Goal: Entertainment & Leisure: Consume media (video, audio)

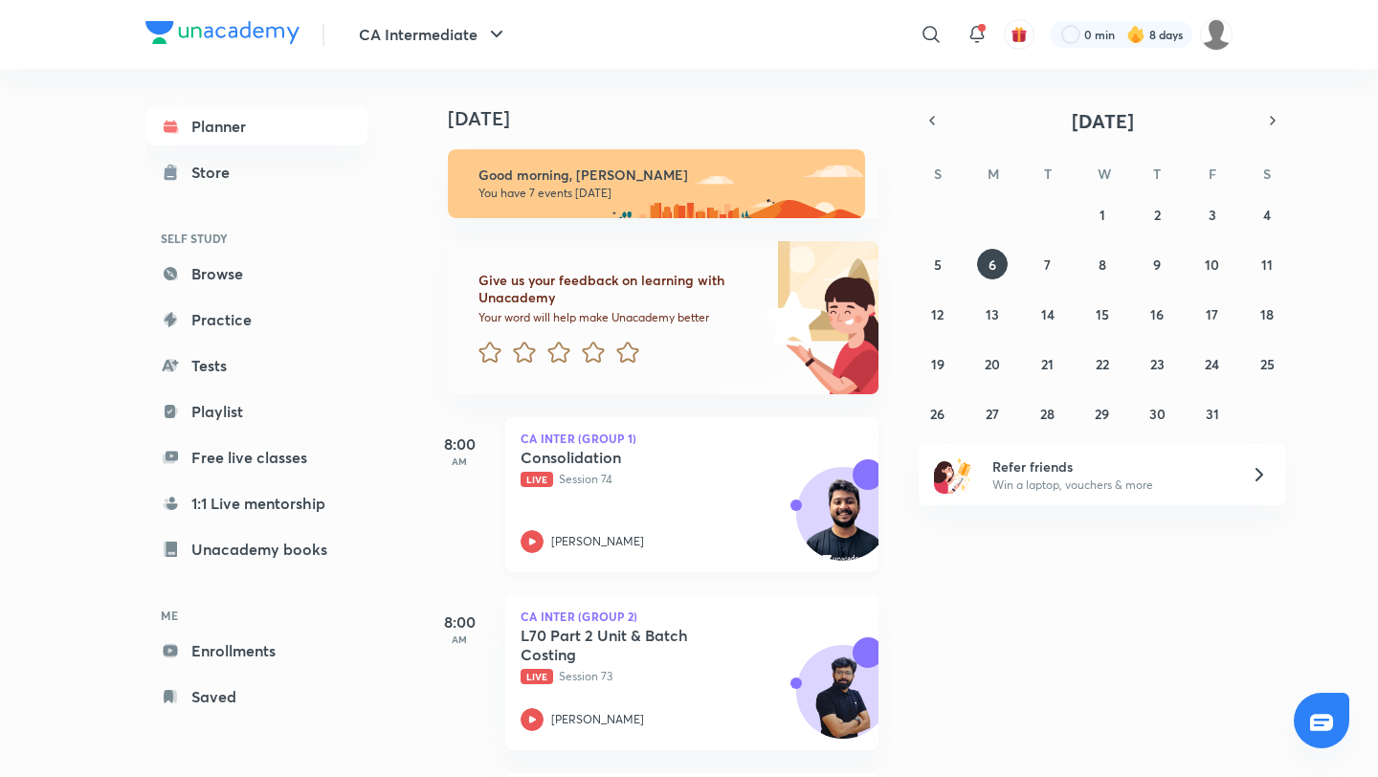
click at [685, 444] on div "CA Inter (Group 1) Consolidation Live Session [GEOGRAPHIC_DATA][PERSON_NAME]" at bounding box center [691, 494] width 373 height 155
click at [662, 497] on div "Consolidation Live Session [GEOGRAPHIC_DATA][PERSON_NAME]" at bounding box center [671, 500] width 300 height 105
click at [601, 455] on h5 "Consolidation" at bounding box center [640, 457] width 238 height 19
click at [728, 516] on div "Consolidation Live Session [GEOGRAPHIC_DATA][PERSON_NAME]" at bounding box center [671, 500] width 300 height 105
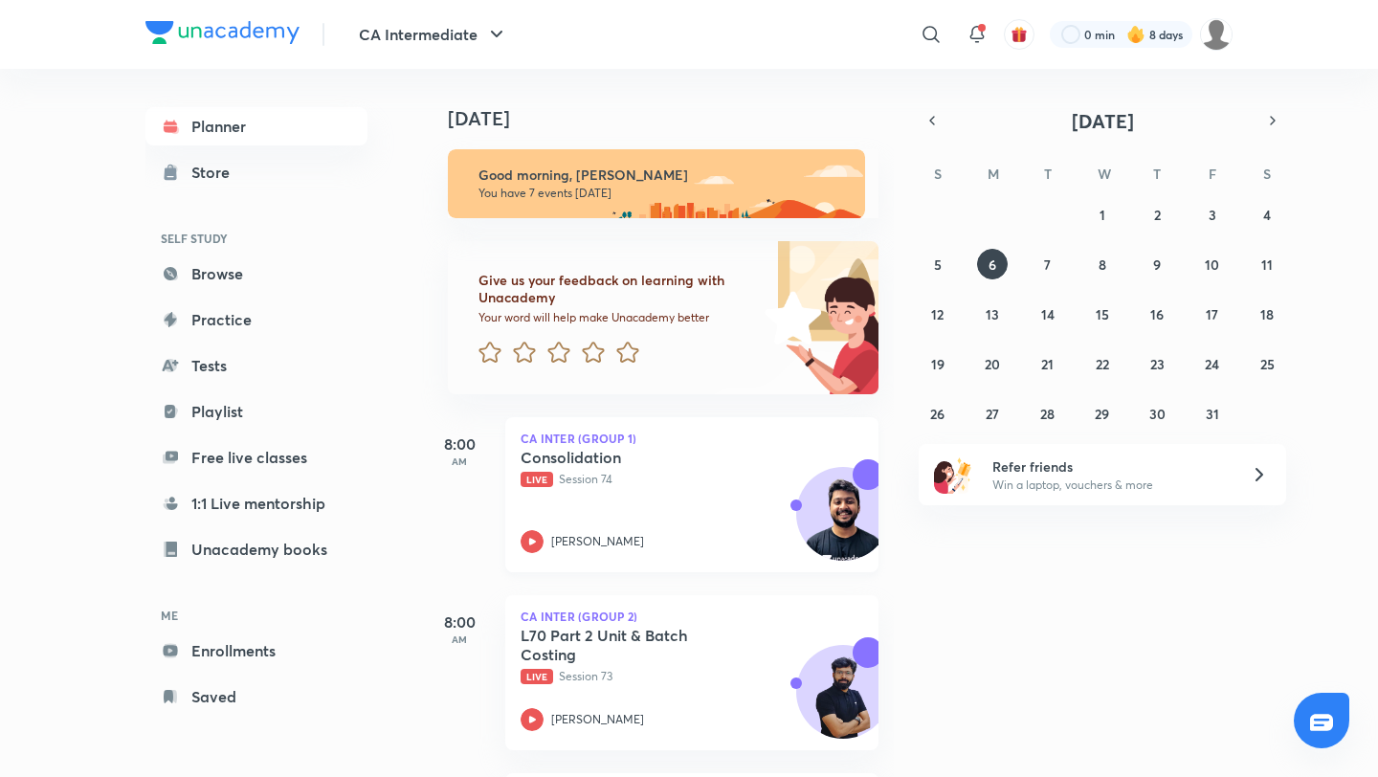
click at [728, 516] on div "Consolidation Live Session [GEOGRAPHIC_DATA][PERSON_NAME]" at bounding box center [671, 500] width 300 height 105
click at [1047, 269] on abbr "7" at bounding box center [1047, 264] width 7 height 18
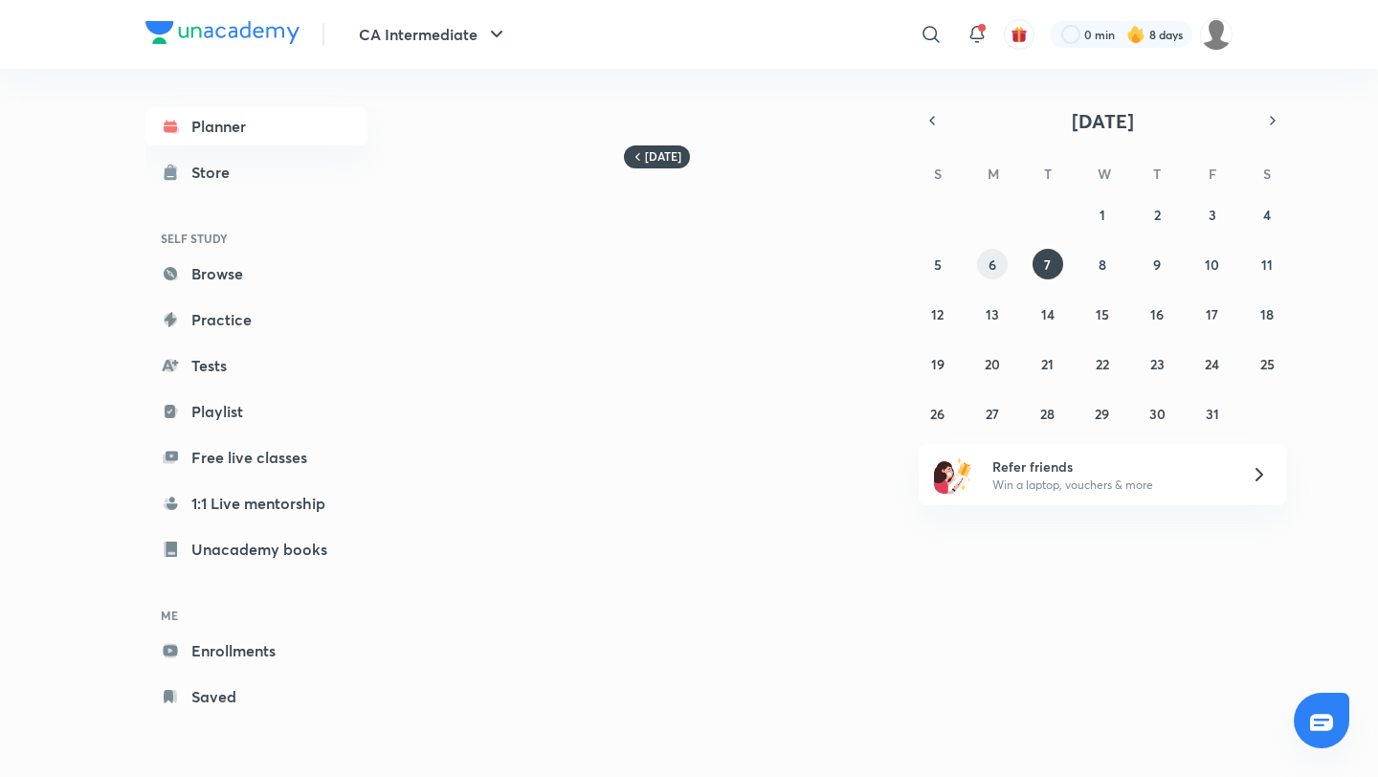
click at [986, 259] on button "6" at bounding box center [992, 264] width 31 height 31
click at [931, 277] on button "5" at bounding box center [937, 264] width 31 height 31
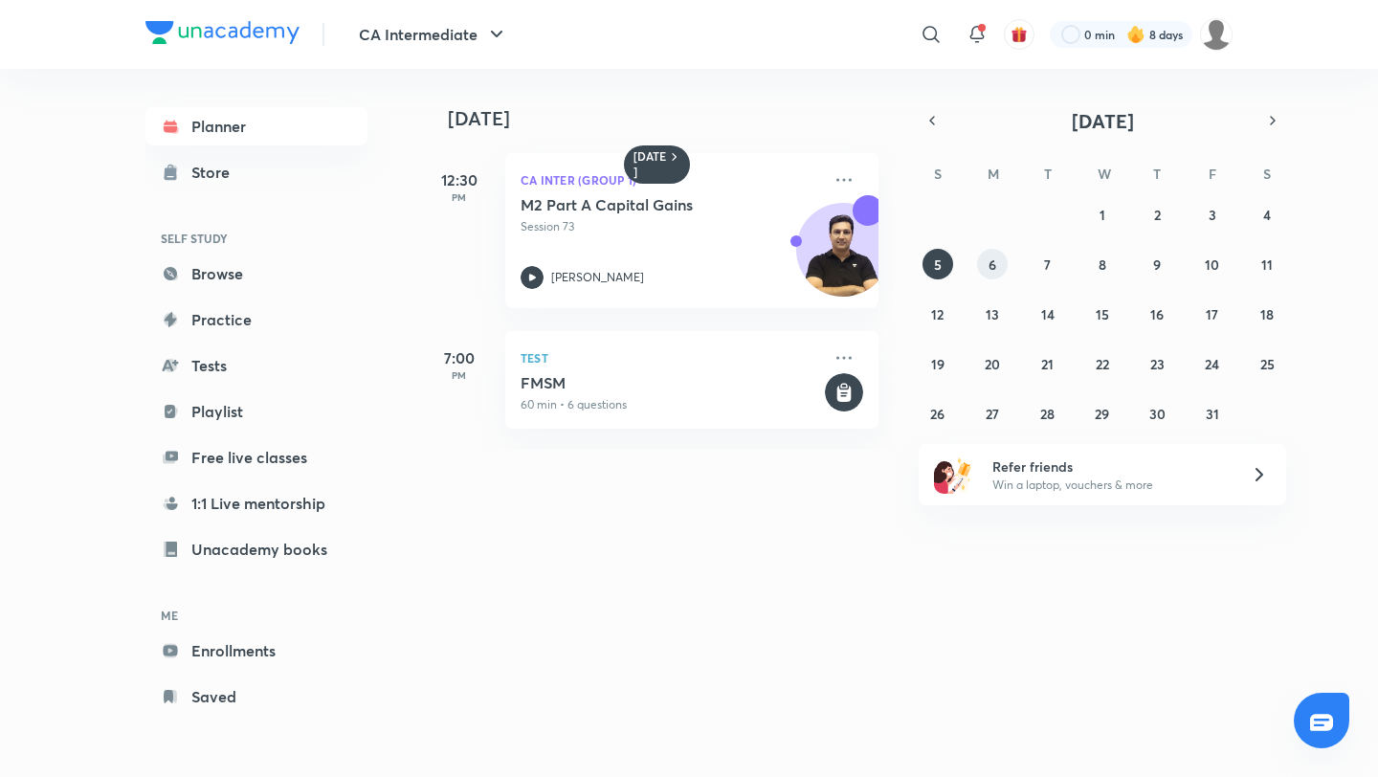
click at [995, 277] on button "6" at bounding box center [992, 264] width 31 height 31
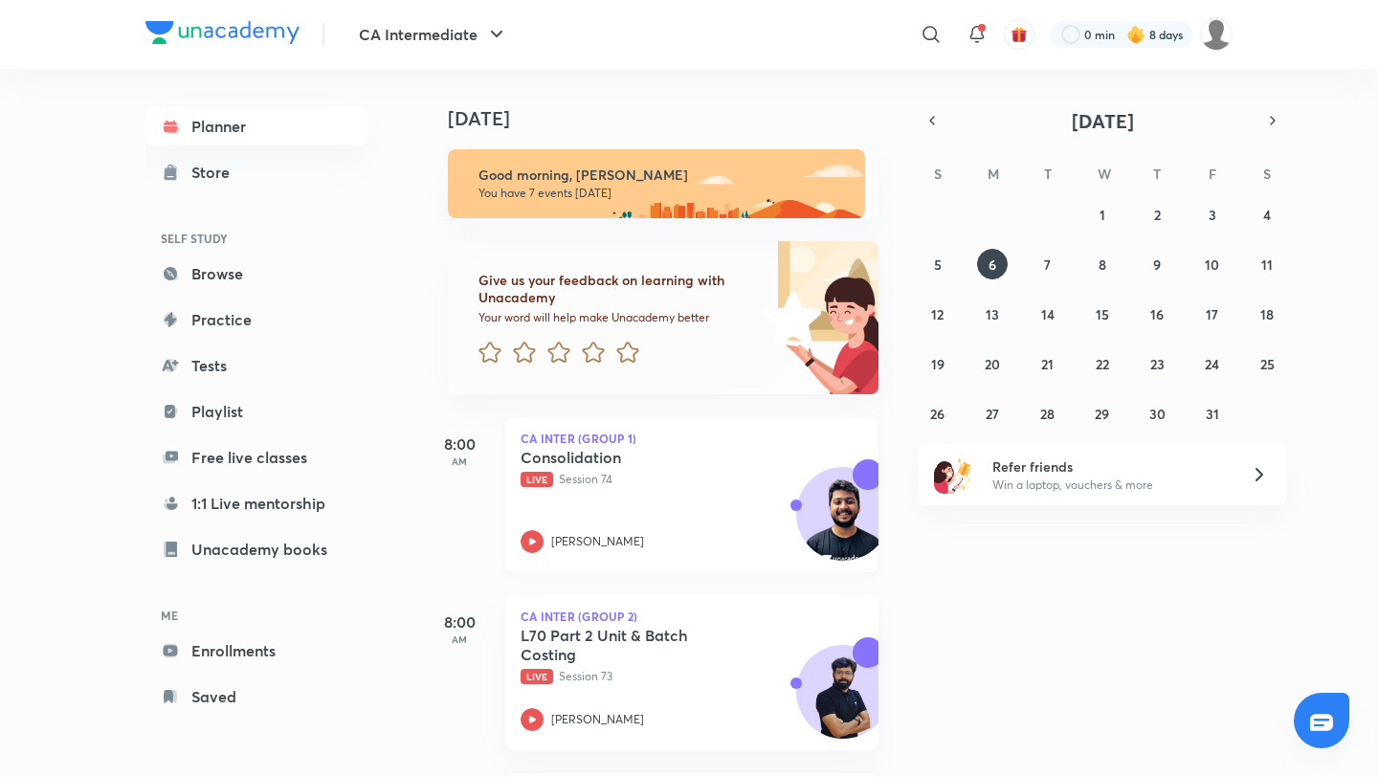
click at [756, 487] on p "Live Session 74" at bounding box center [671, 479] width 300 height 17
